Goal: Task Accomplishment & Management: Use online tool/utility

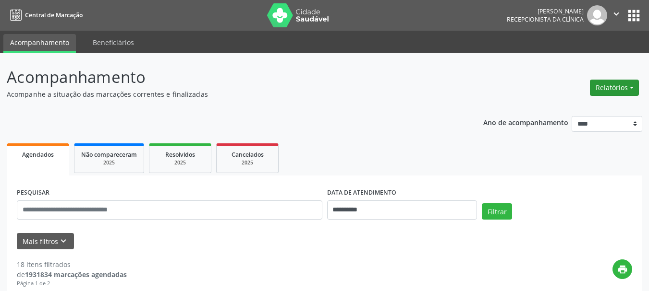
click at [624, 89] on button "Relatórios" at bounding box center [614, 88] width 49 height 16
click at [564, 113] on link "Agendamentos" at bounding box center [587, 108] width 103 height 13
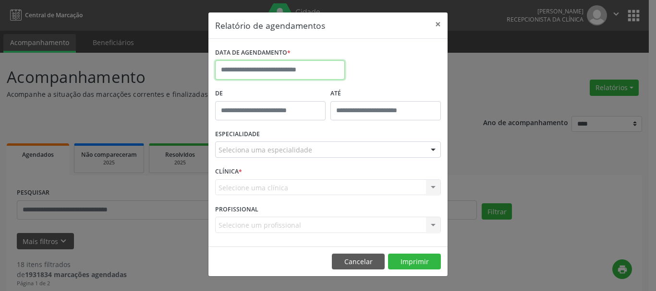
drag, startPoint x: 262, startPoint y: 67, endPoint x: 257, endPoint y: 83, distance: 16.0
click at [262, 67] on input "text" at bounding box center [280, 69] width 130 height 19
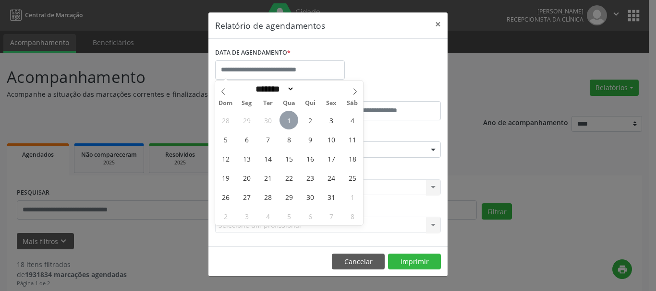
click at [289, 121] on span "1" at bounding box center [288, 120] width 19 height 19
type input "**********"
click at [292, 118] on span "1" at bounding box center [288, 120] width 19 height 19
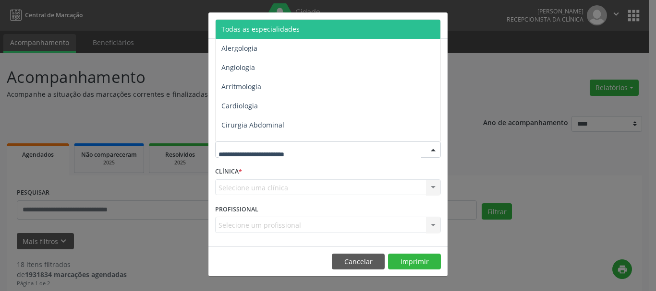
click at [309, 155] on div at bounding box center [328, 150] width 226 height 16
click at [308, 34] on span "Todas as especialidades" at bounding box center [329, 29] width 226 height 19
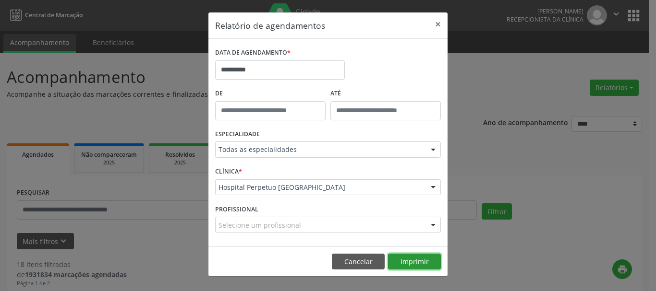
click at [422, 263] on button "Imprimir" at bounding box center [414, 262] width 53 height 16
